Goal: Find specific page/section: Find specific page/section

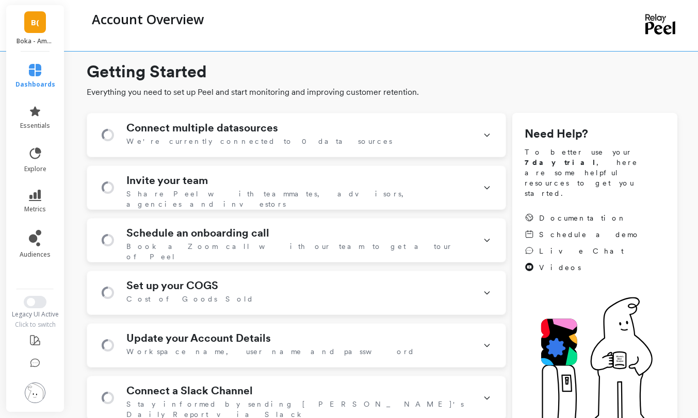
click at [29, 22] on link "B(" at bounding box center [35, 22] width 22 height 22
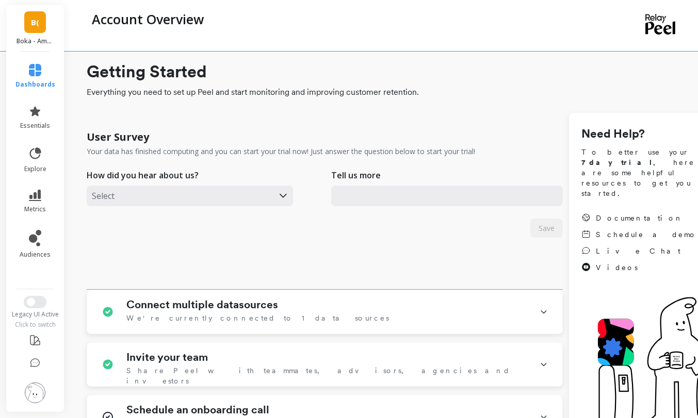
click at [38, 28] on span "B(" at bounding box center [35, 23] width 8 height 12
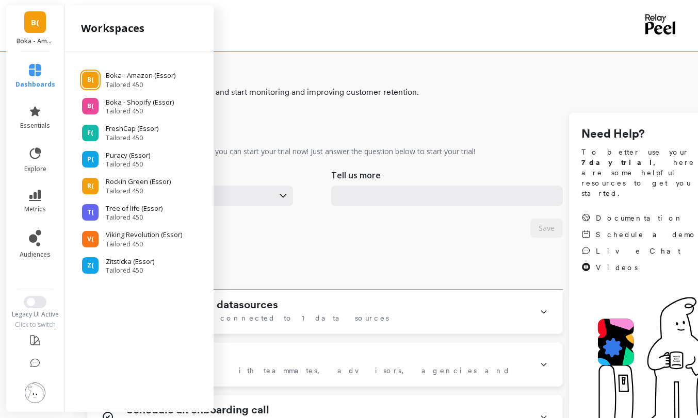
click at [34, 21] on span "B(" at bounding box center [35, 23] width 8 height 12
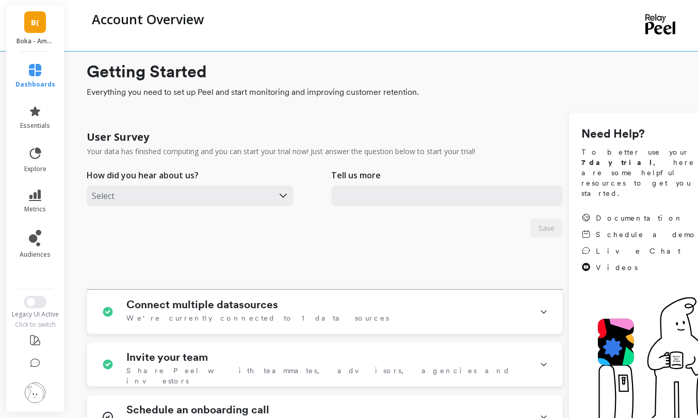
click at [38, 23] on span "B(" at bounding box center [35, 23] width 8 height 12
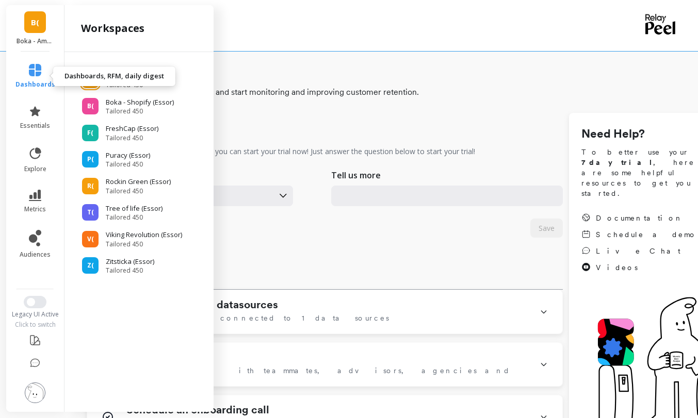
click at [31, 82] on span "dashboards" at bounding box center [35, 84] width 40 height 8
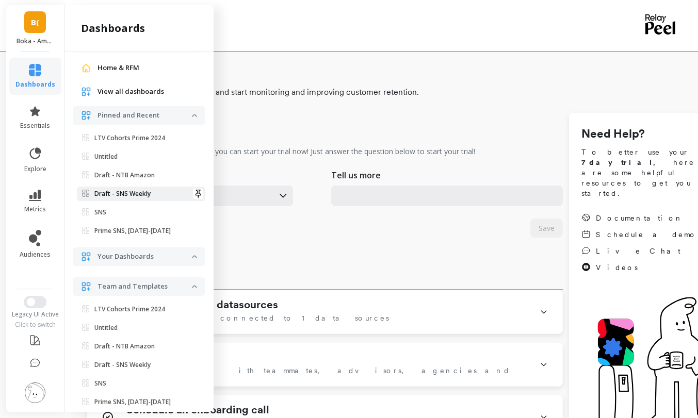
scroll to position [45, 0]
